Goal: Information Seeking & Learning: Learn about a topic

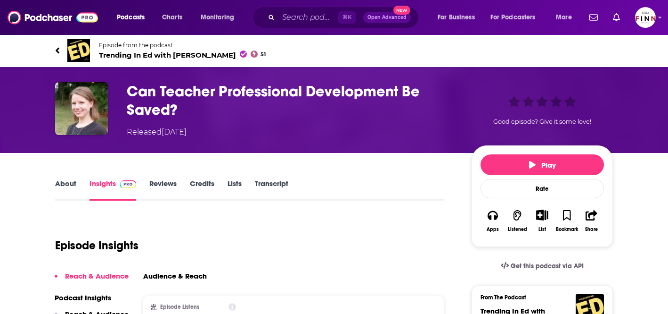
click at [76, 179] on link "About" at bounding box center [65, 190] width 21 height 22
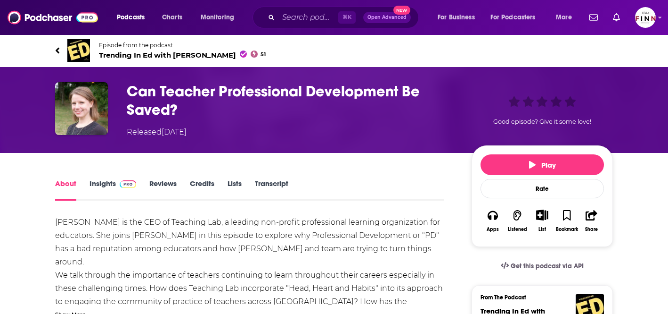
click at [179, 50] on span "Trending In Ed with Mike Palmer 51" at bounding box center [182, 54] width 167 height 9
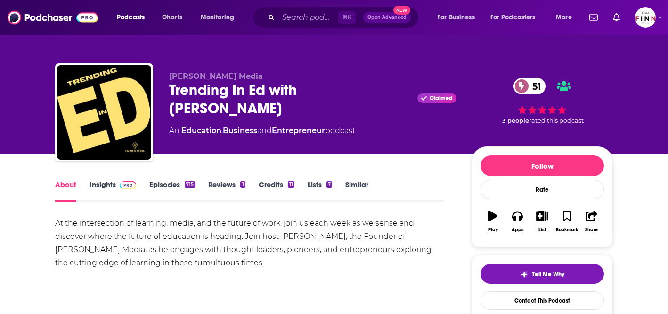
click at [136, 180] on link "Insights" at bounding box center [113, 191] width 47 height 22
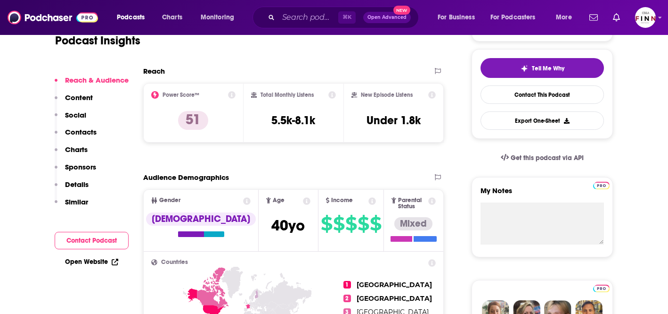
scroll to position [334, 0]
